Goal: Book appointment/travel/reservation

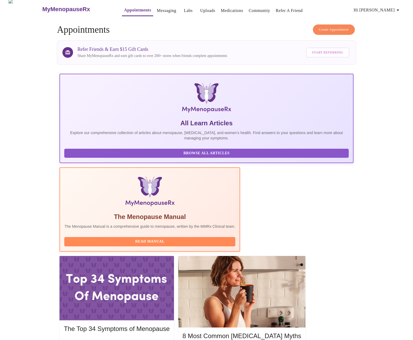
scroll to position [3, 0]
click at [174, 255] on div at bounding box center [117, 287] width 114 height 64
click at [174, 320] on div "The Top 34 Symptoms of Menopause Read More" at bounding box center [117, 336] width 114 height 32
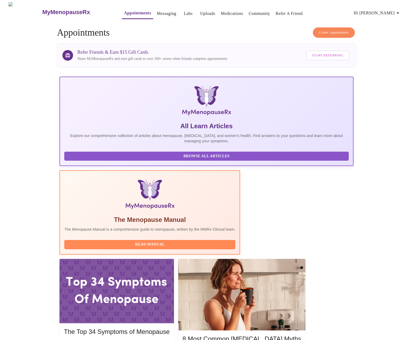
scroll to position [0, 0]
click at [170, 327] on h5 "The Top 34 Symptoms of Menopause" at bounding box center [117, 331] width 106 height 9
click at [301, 334] on h5 "8 Most Common [MEDICAL_DATA] Myths" at bounding box center [242, 338] width 119 height 9
click at [174, 259] on div at bounding box center [117, 291] width 114 height 64
click at [170, 327] on h5 "The Top 34 Symptoms of Menopause" at bounding box center [117, 331] width 106 height 9
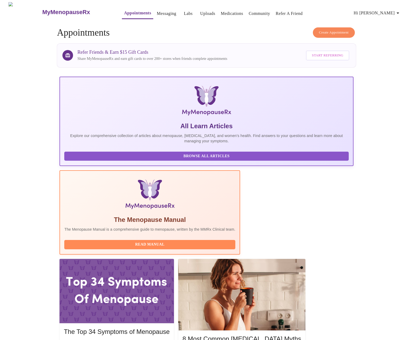
click at [174, 259] on div at bounding box center [117, 291] width 114 height 64
click at [193, 240] on button "Read Manual" at bounding box center [149, 244] width 171 height 9
click at [50, 10] on h3 "MyMenopauseRx" at bounding box center [66, 12] width 48 height 7
click at [18, 9] on img at bounding box center [25, 12] width 33 height 20
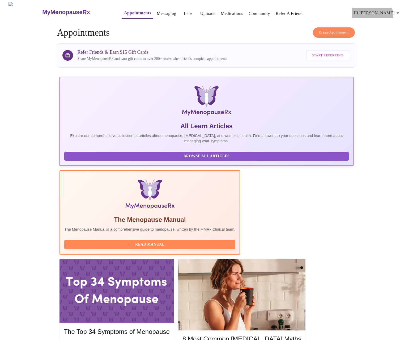
click at [397, 14] on icon "button" at bounding box center [398, 13] width 6 height 6
click at [323, 33] on div at bounding box center [206, 170] width 413 height 340
click at [323, 29] on span "Create Appointment" at bounding box center [334, 32] width 30 height 6
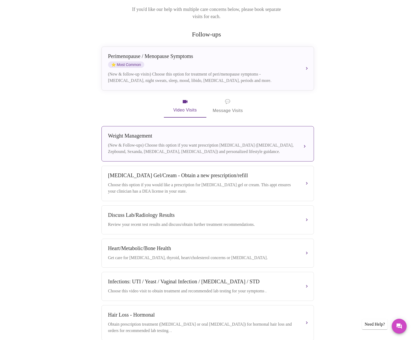
scroll to position [79, 0]
click at [256, 141] on div "(New & Follow-ups) Choose this option if you want prescription [MEDICAL_DATA] (…" at bounding box center [202, 147] width 189 height 13
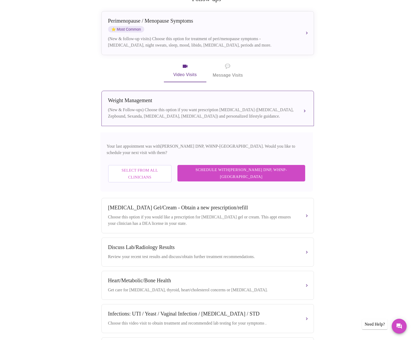
scroll to position [120, 0]
